Goal: Find specific page/section: Find specific page/section

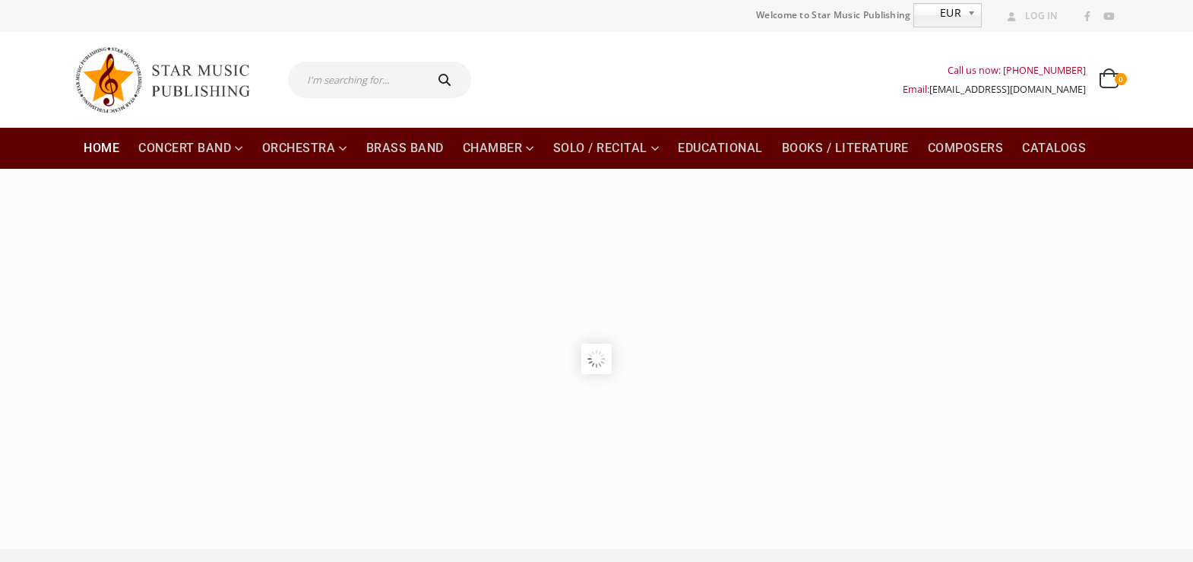
click at [334, 85] on input "text" at bounding box center [355, 80] width 135 height 36
paste input "Cortège Champêtre"
type input "Cortège Champêtre"
click at [445, 75] on icon "submit" at bounding box center [445, 80] width 22 height 12
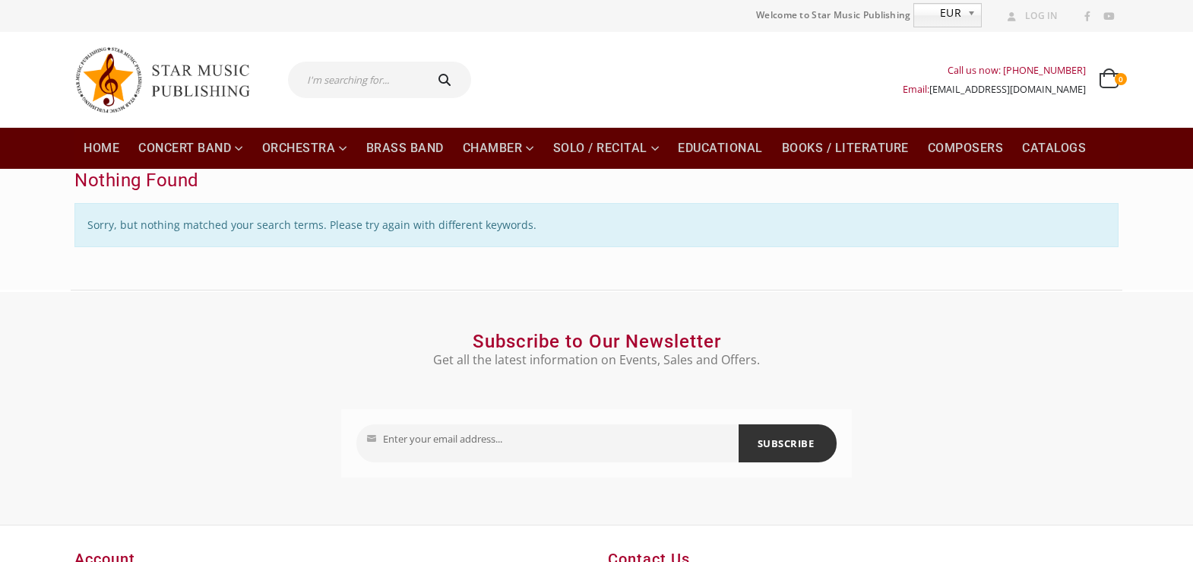
click at [323, 78] on input "text" at bounding box center [355, 80] width 135 height 36
paste input "Cortège Champêtre"
drag, startPoint x: 347, startPoint y: 81, endPoint x: 266, endPoint y: 84, distance: 81.4
click at [266, 84] on div "Cortège Champêtre Call us now: +49-156-7875-3775 Email: info@starmusicpublishin…" at bounding box center [596, 80] width 1067 height 96
type input "Champêtre"
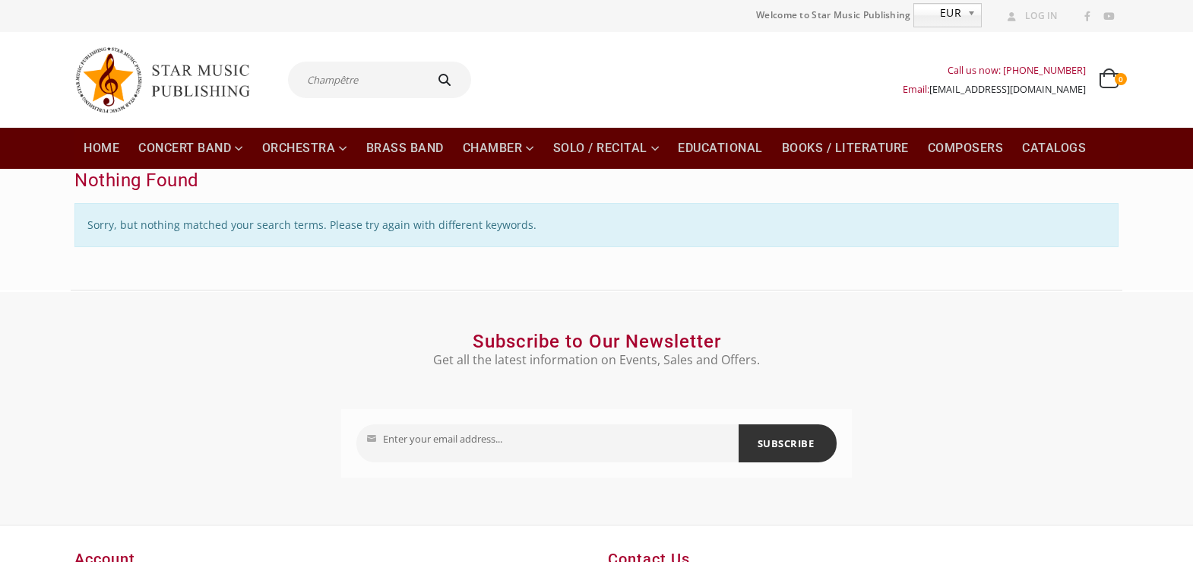
click at [423, 62] on button "submit" at bounding box center [447, 80] width 49 height 36
type input "Champêtre"
click at [312, 84] on input "text" at bounding box center [355, 80] width 135 height 36
